Goal: Information Seeking & Learning: Compare options

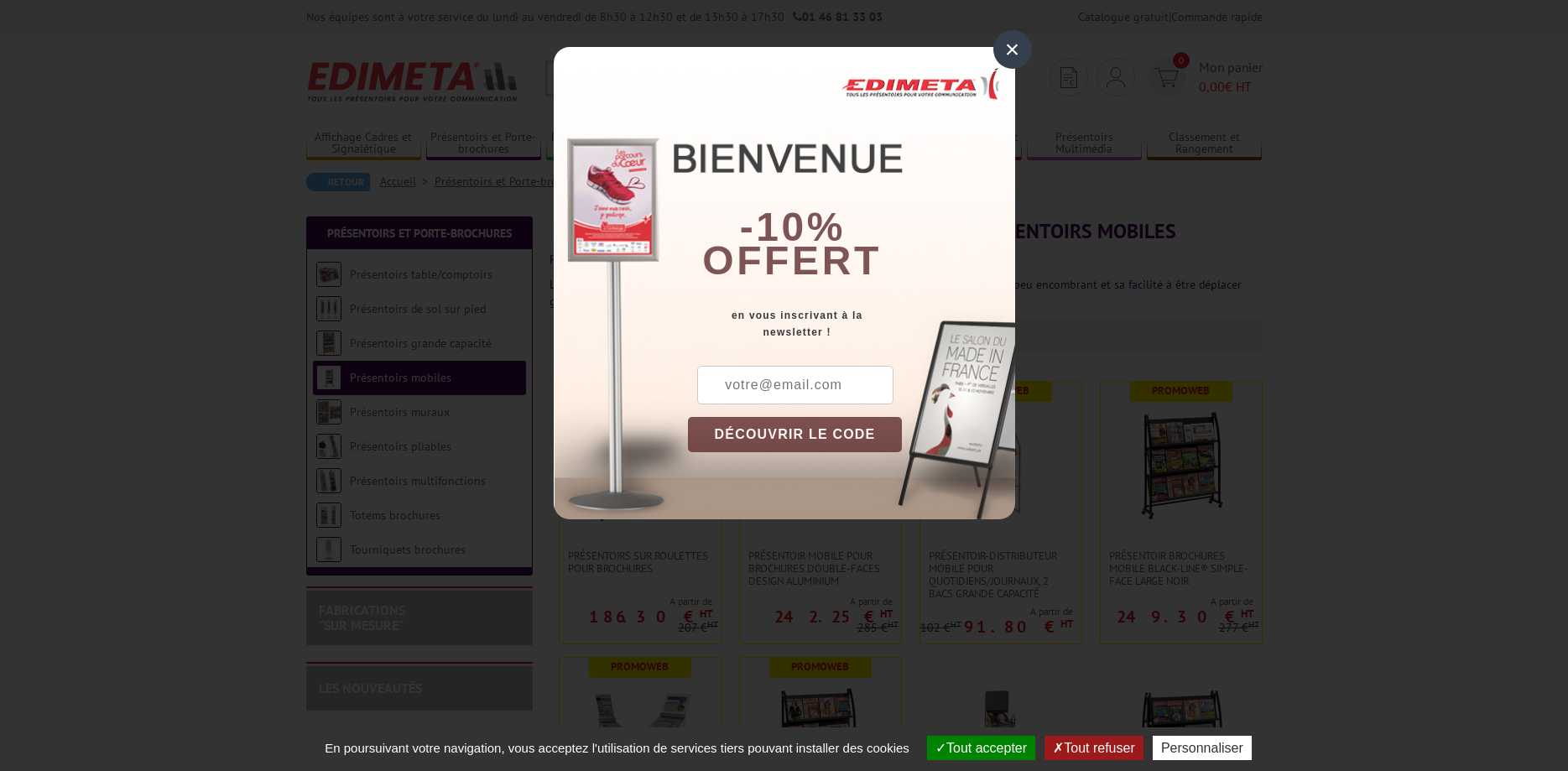
click at [1019, 51] on div "×" at bounding box center [1013, 49] width 39 height 39
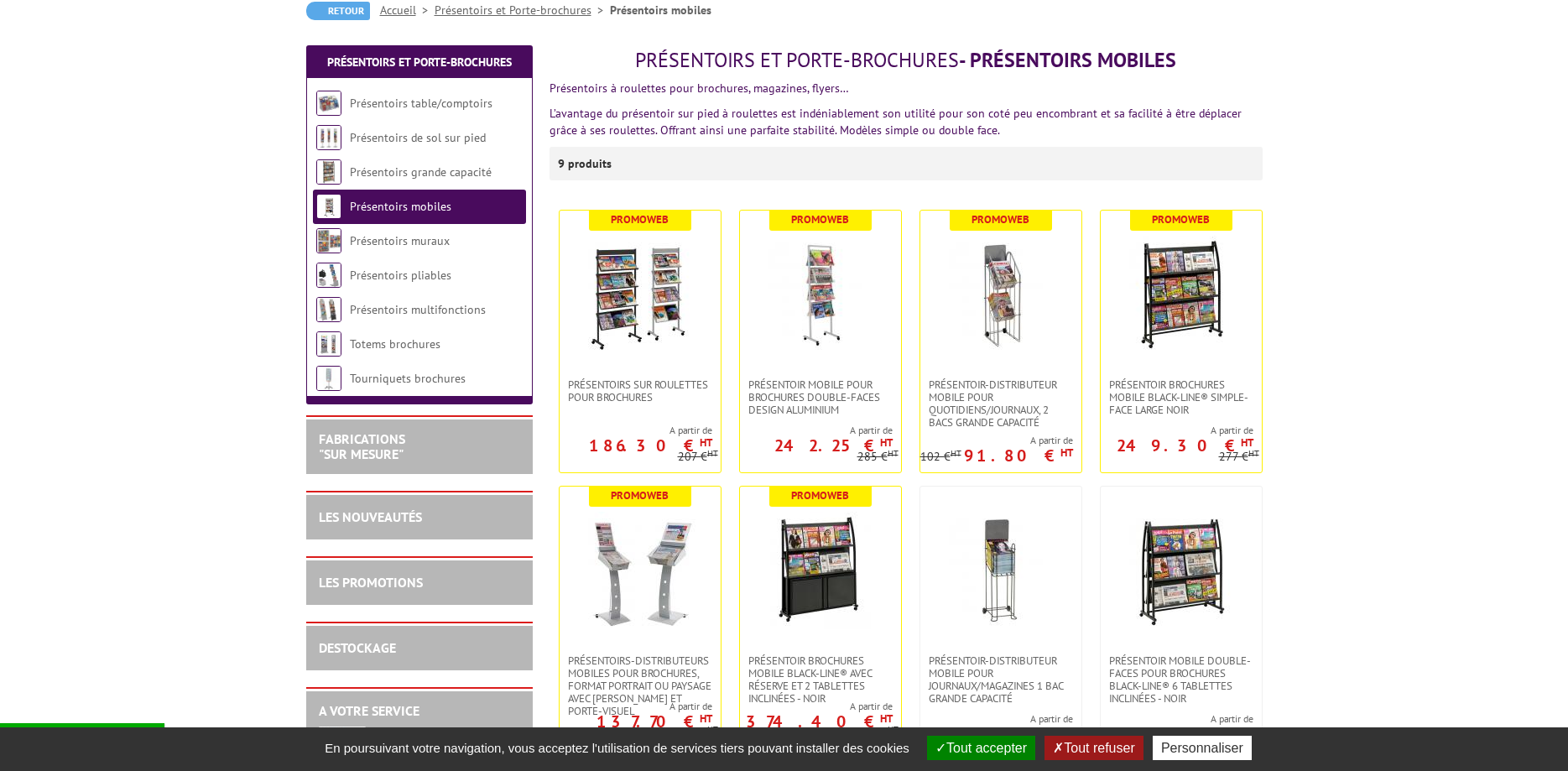
scroll to position [256, 0]
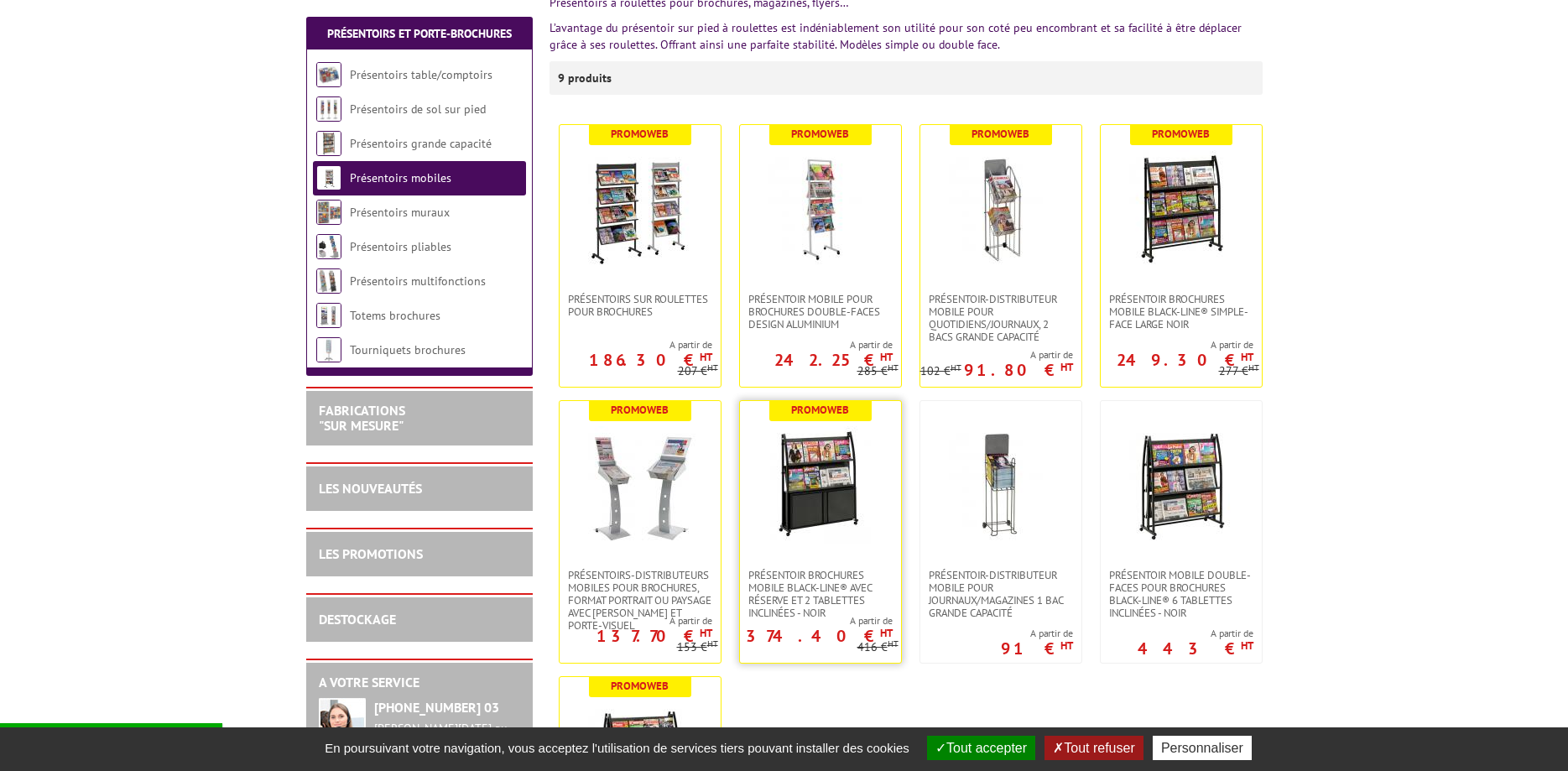
click at [799, 518] on img at bounding box center [820, 485] width 100 height 117
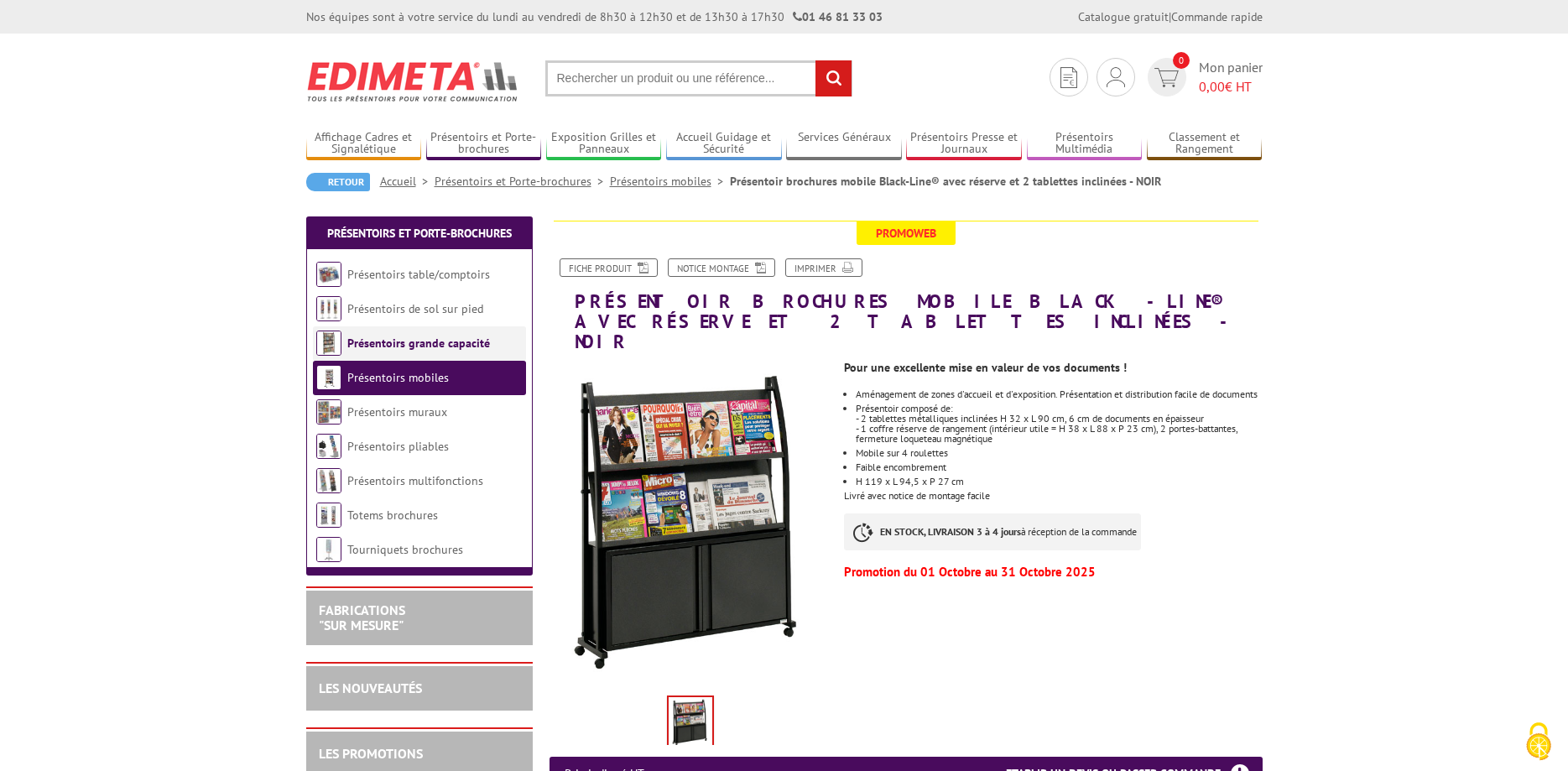
click at [471, 352] on li "Présentoirs grande capacité" at bounding box center [419, 343] width 213 height 35
click at [468, 342] on link "Présentoirs grande capacité" at bounding box center [419, 343] width 143 height 15
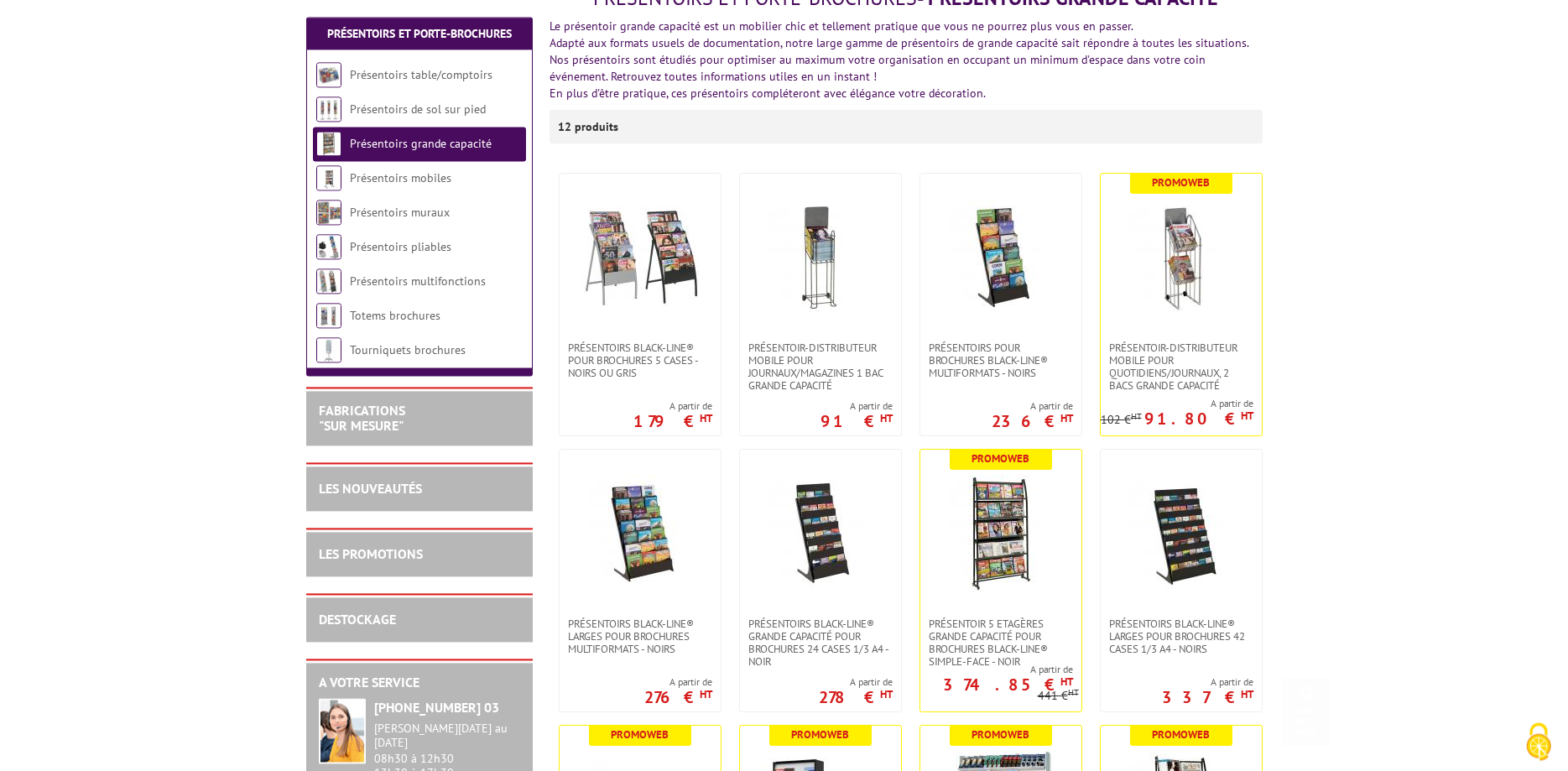
scroll to position [514, 0]
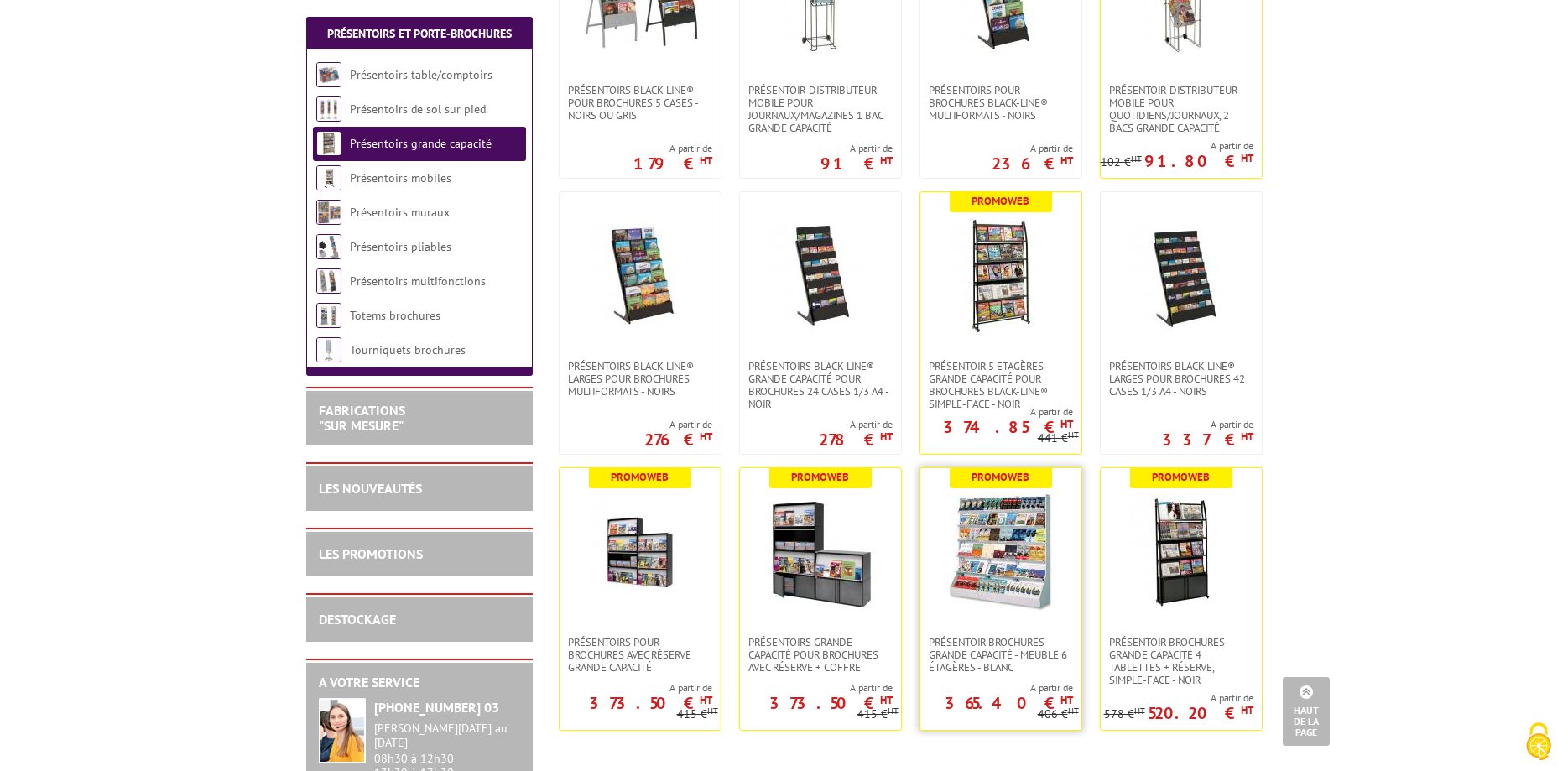
click at [978, 531] on img at bounding box center [1001, 551] width 117 height 117
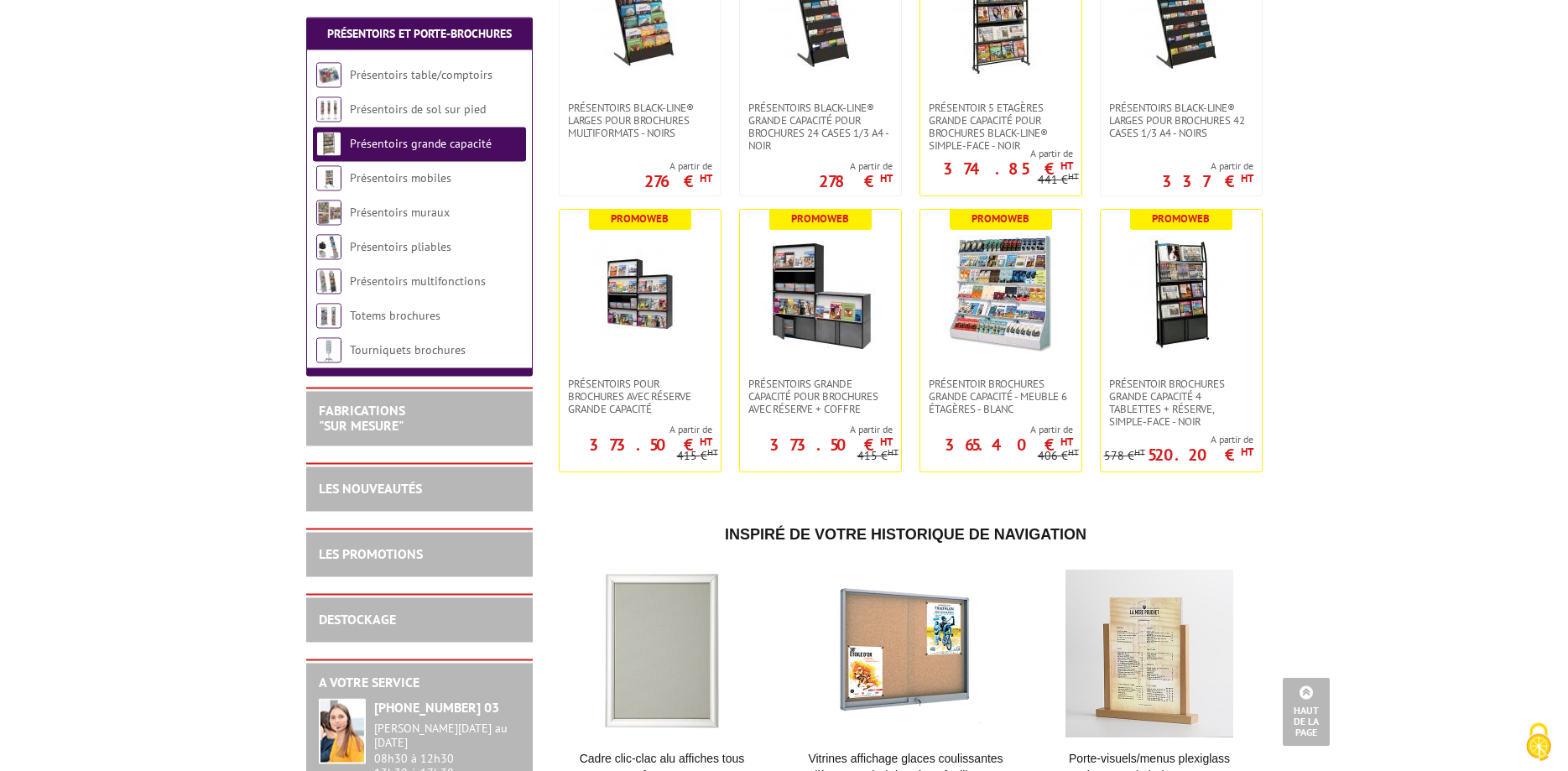
scroll to position [599, 0]
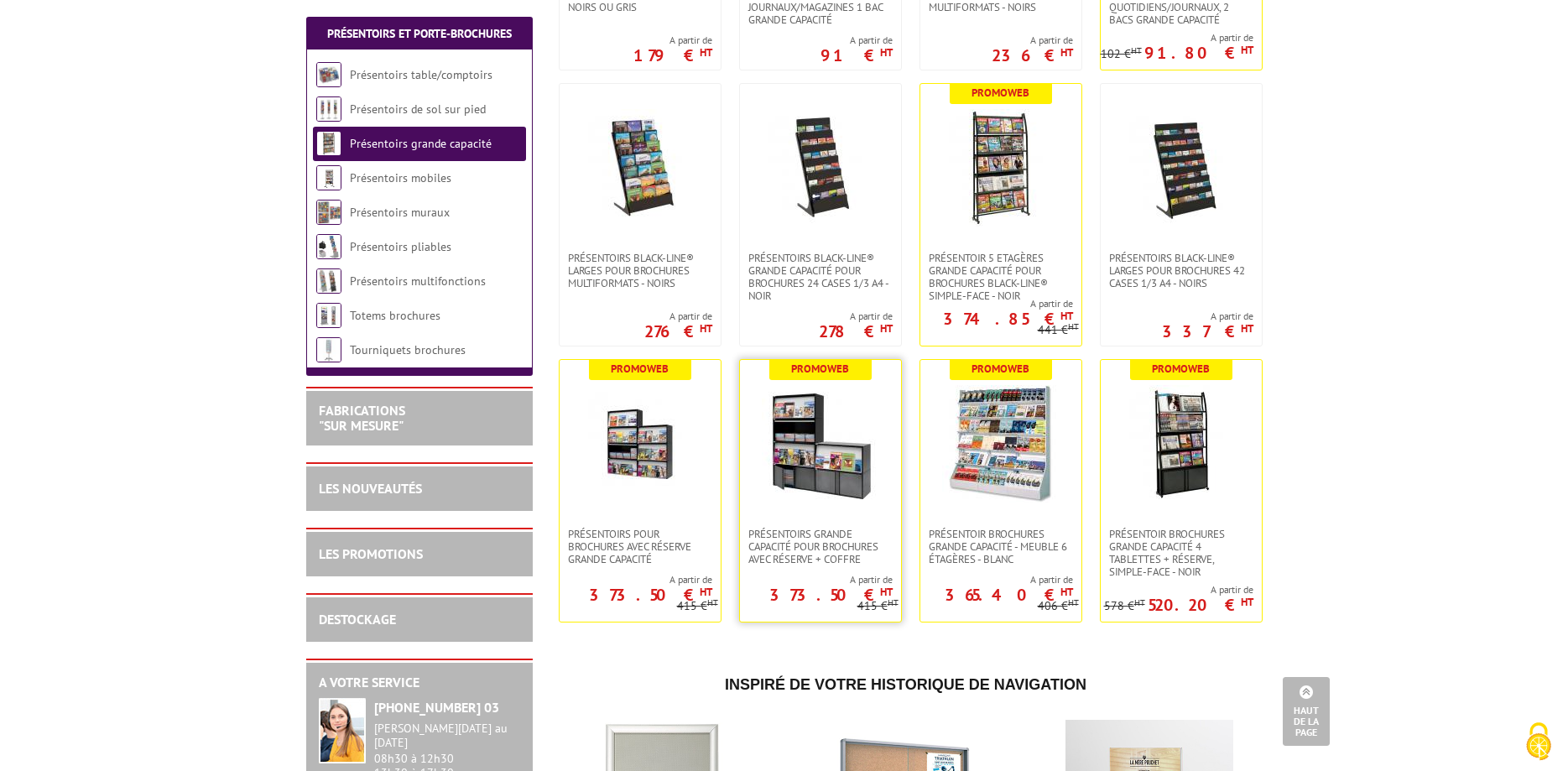
click at [822, 465] on img at bounding box center [821, 444] width 117 height 117
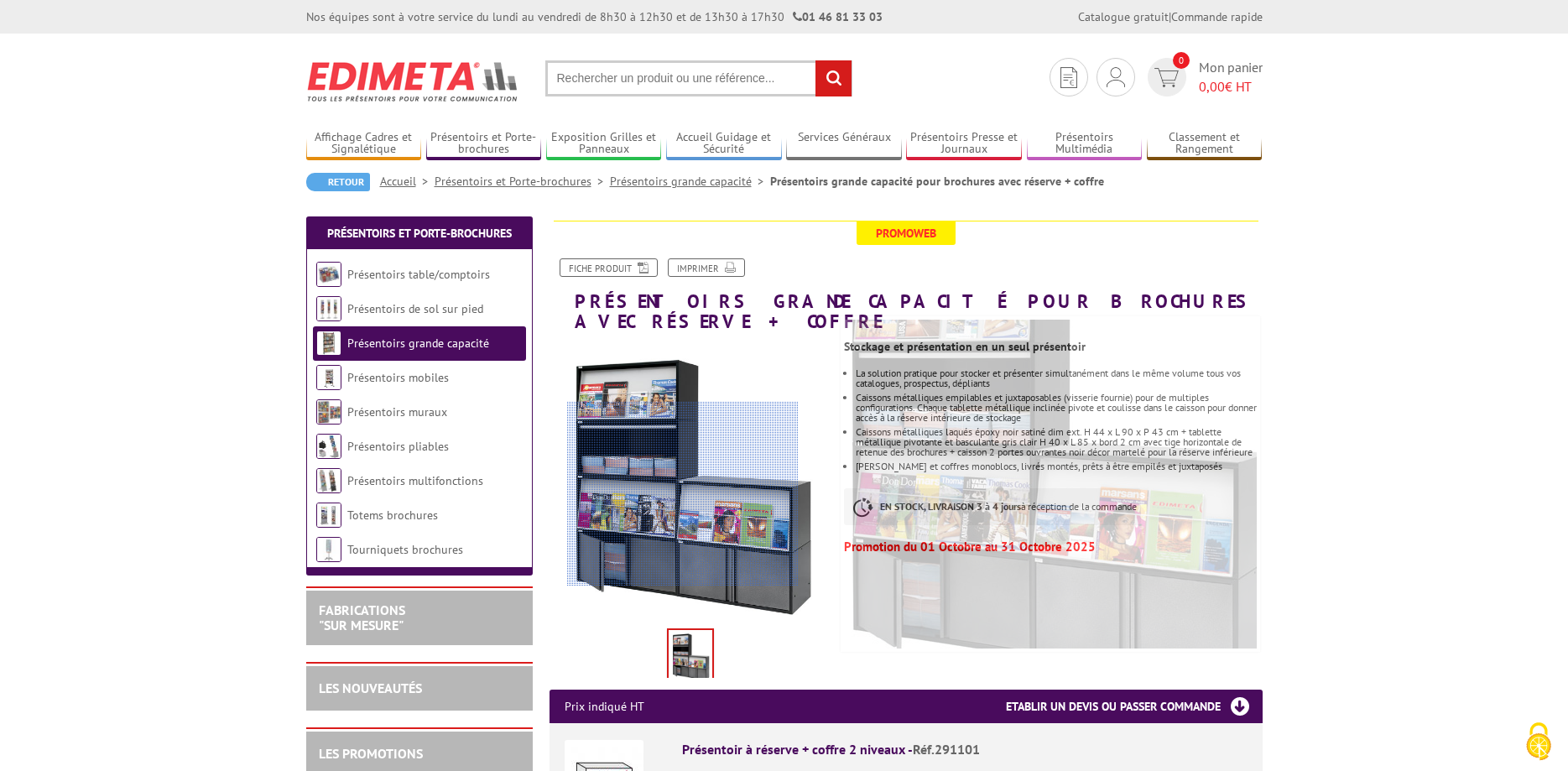
drag, startPoint x: 827, startPoint y: 472, endPoint x: 686, endPoint y: 493, distance: 142.6
click at [686, 493] on div at bounding box center [683, 494] width 232 height 185
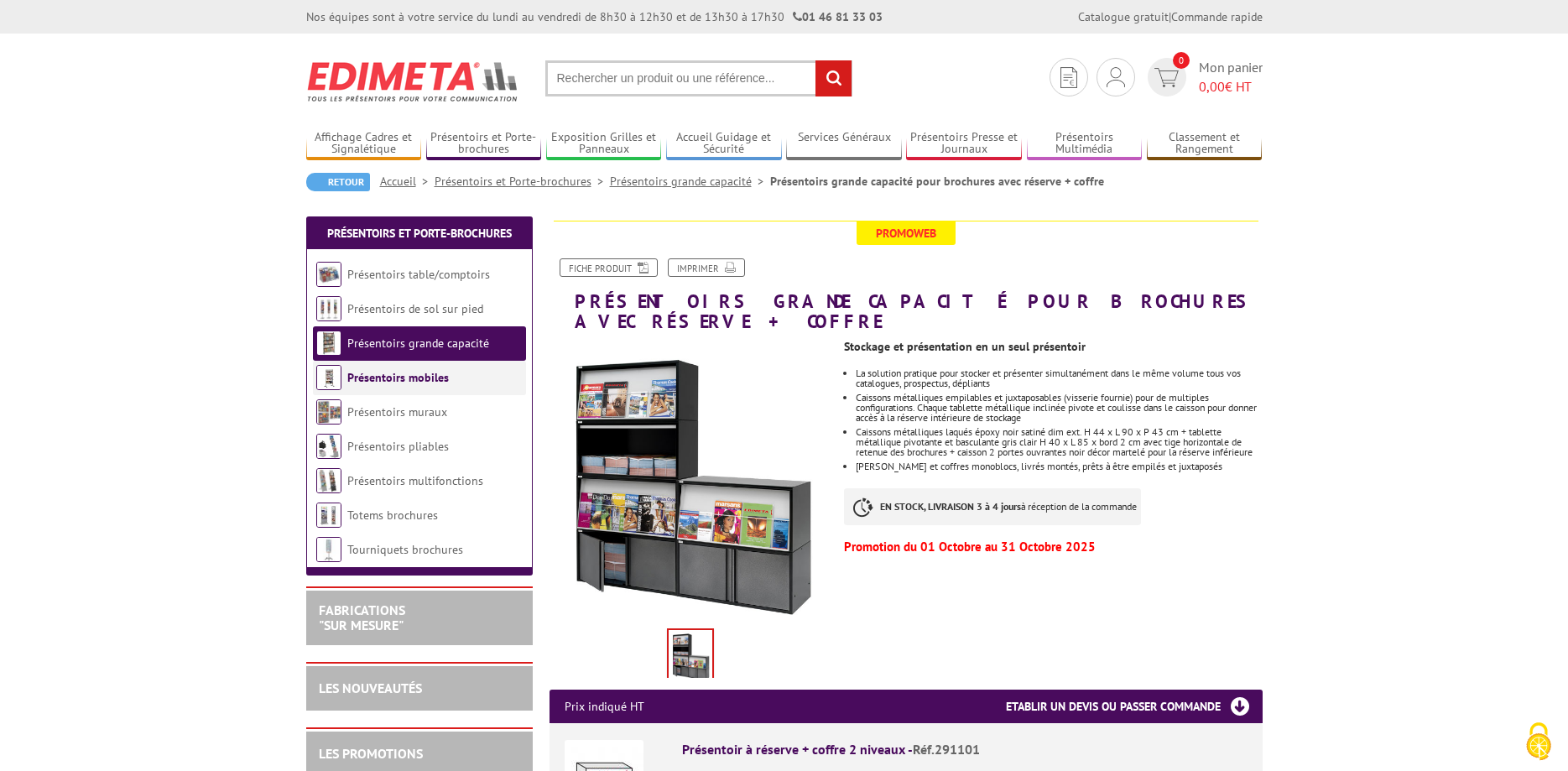
click at [427, 381] on link "Présentoirs mobiles" at bounding box center [398, 377] width 101 height 15
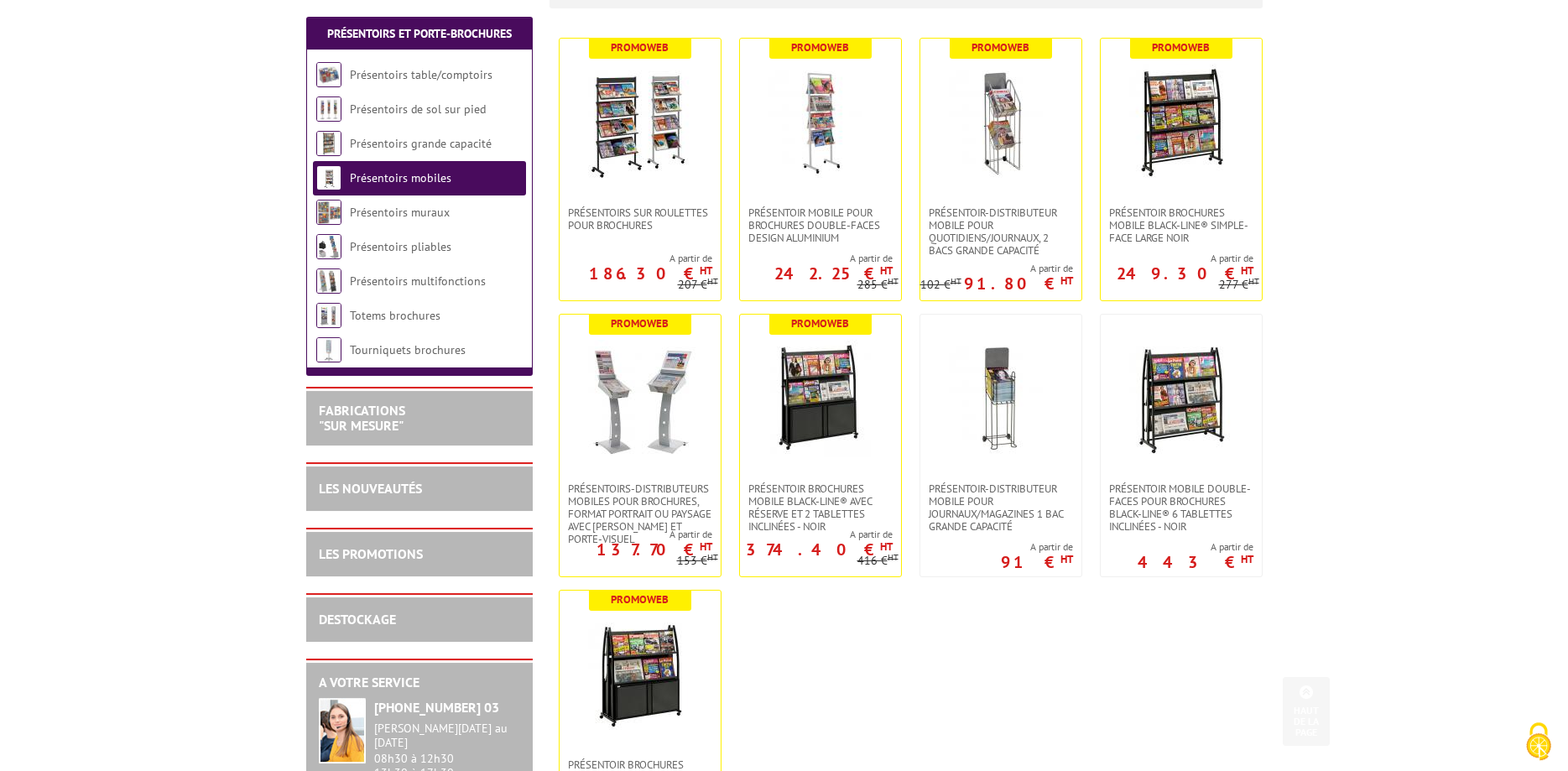
scroll to position [428, 0]
